Goal: Information Seeking & Learning: Find contact information

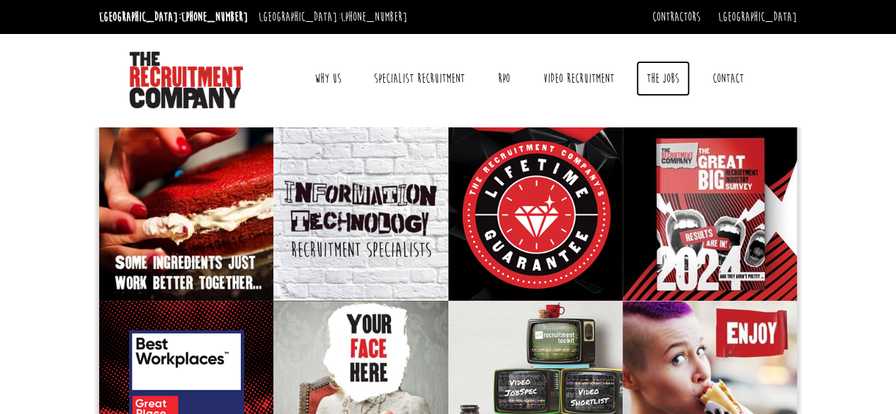
click at [654, 79] on link "The Jobs" at bounding box center [663, 78] width 54 height 35
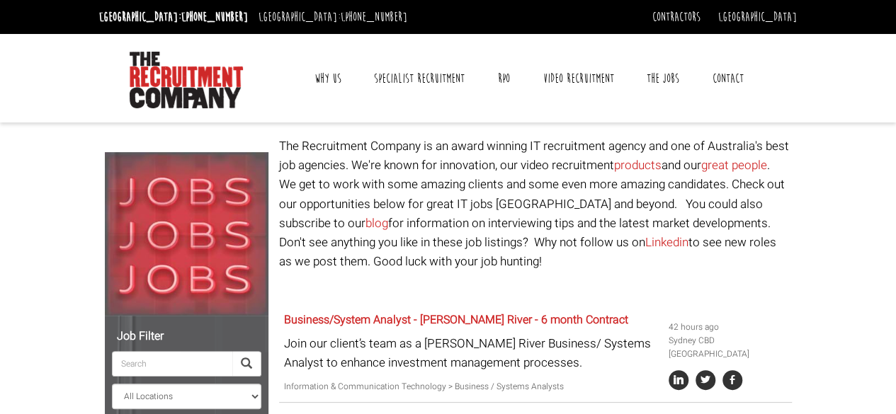
click at [718, 82] on link "Contact" at bounding box center [728, 78] width 52 height 35
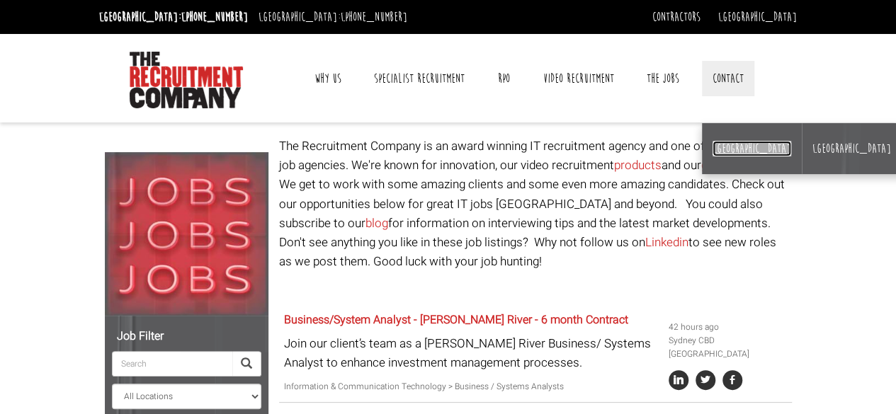
click at [722, 154] on link "[GEOGRAPHIC_DATA]" at bounding box center [752, 149] width 79 height 16
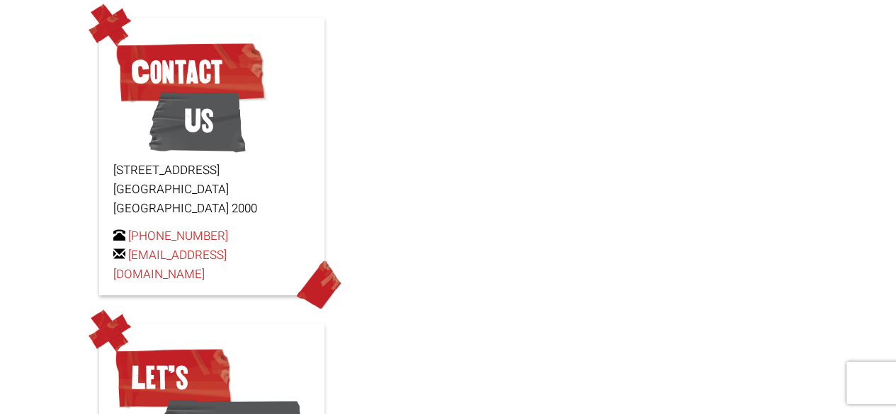
scroll to position [142, 0]
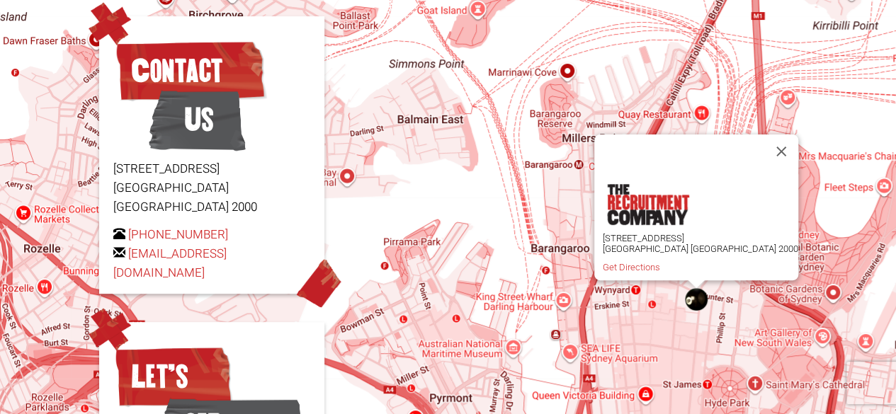
drag, startPoint x: 106, startPoint y: 254, endPoint x: 306, endPoint y: 249, distance: 200.5
click at [306, 249] on div "Contact Us Level 15, 1 Castlereagh Street Sydney NSW 2000 +61 2 8346 6700 hello…" at bounding box center [211, 155] width 225 height 278
copy link "[EMAIL_ADDRESS][DOMAIN_NAME]"
drag, startPoint x: 241, startPoint y: 213, endPoint x: 131, endPoint y: 217, distance: 109.8
click at [131, 225] on p "+61 2 8346 6700 hello@therecruitmentcompany.com" at bounding box center [211, 254] width 197 height 58
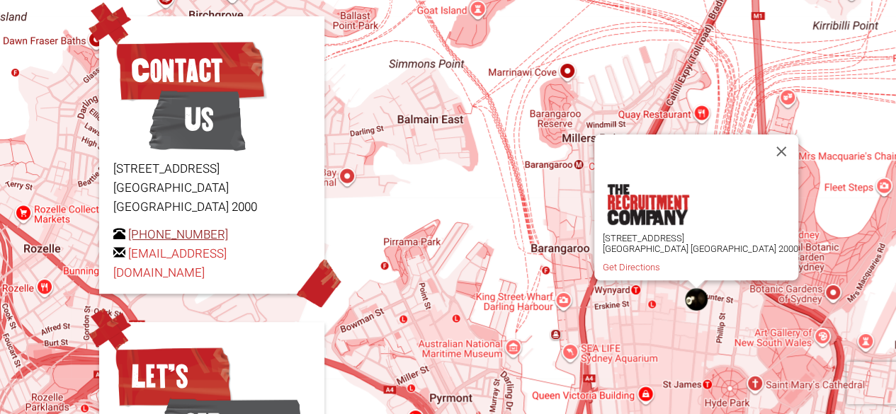
copy link "[PHONE_NUMBER]"
click at [242, 225] on p "+61 2 8346 6700 hello@therecruitmentcompany.com" at bounding box center [211, 254] width 197 height 58
drag, startPoint x: 231, startPoint y: 213, endPoint x: 128, endPoint y: 215, distance: 102.7
click at [128, 225] on p "+61 2 8346 6700 hello@therecruitmentcompany.com" at bounding box center [211, 254] width 197 height 58
copy link "[PHONE_NUMBER]"
